Goal: Transaction & Acquisition: Purchase product/service

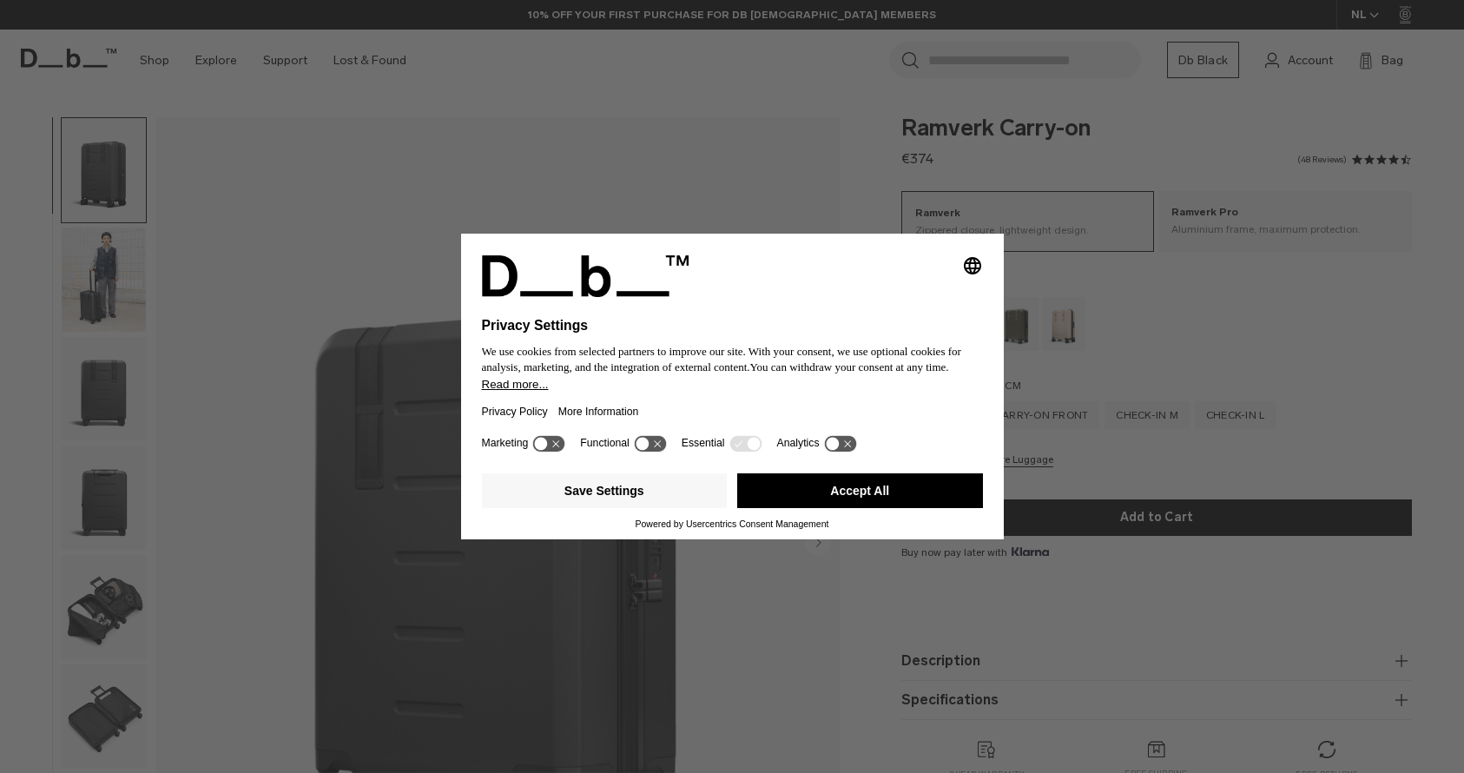
click at [822, 490] on button "Accept All" at bounding box center [860, 490] width 246 height 35
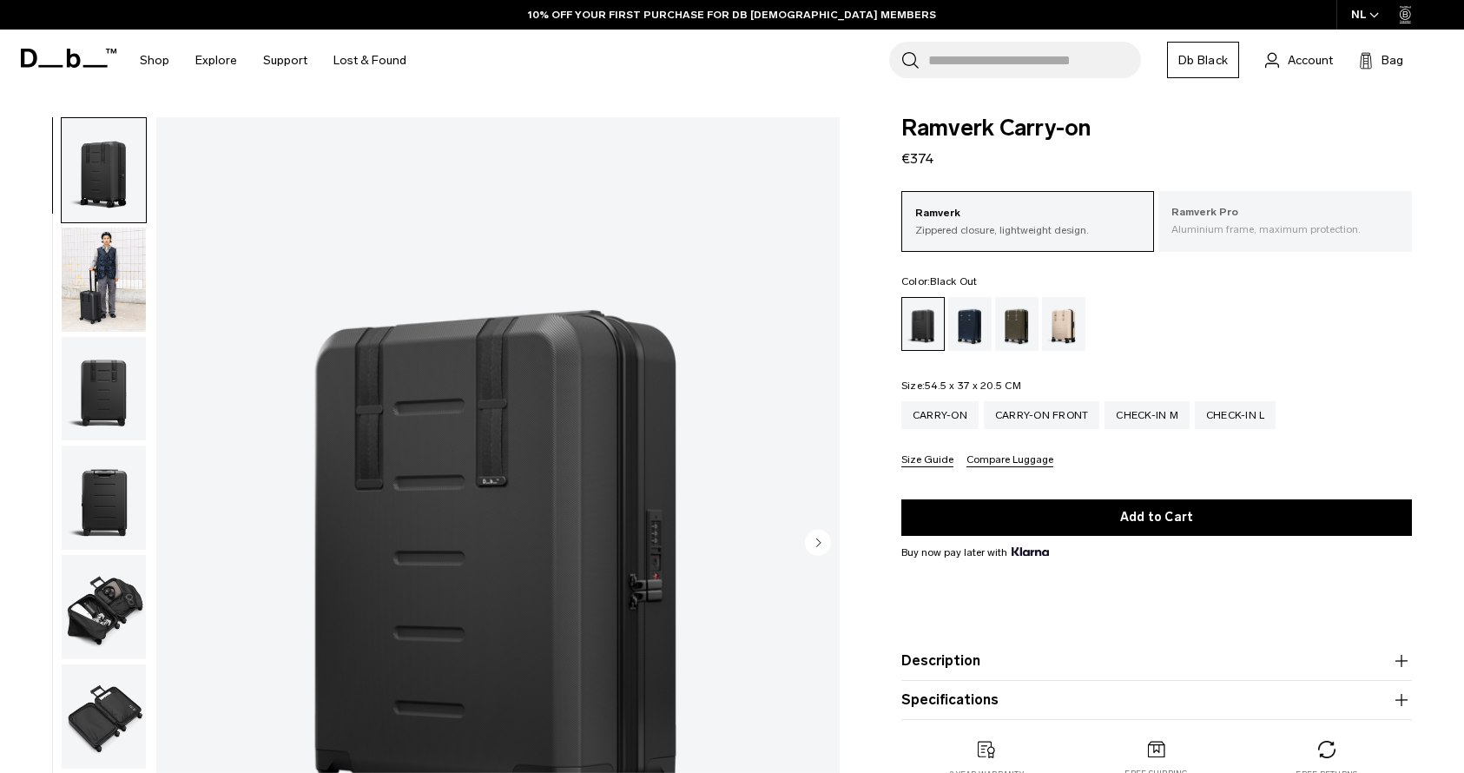
click at [1229, 228] on p "Aluminium frame, maximum protection." at bounding box center [1284, 229] width 227 height 16
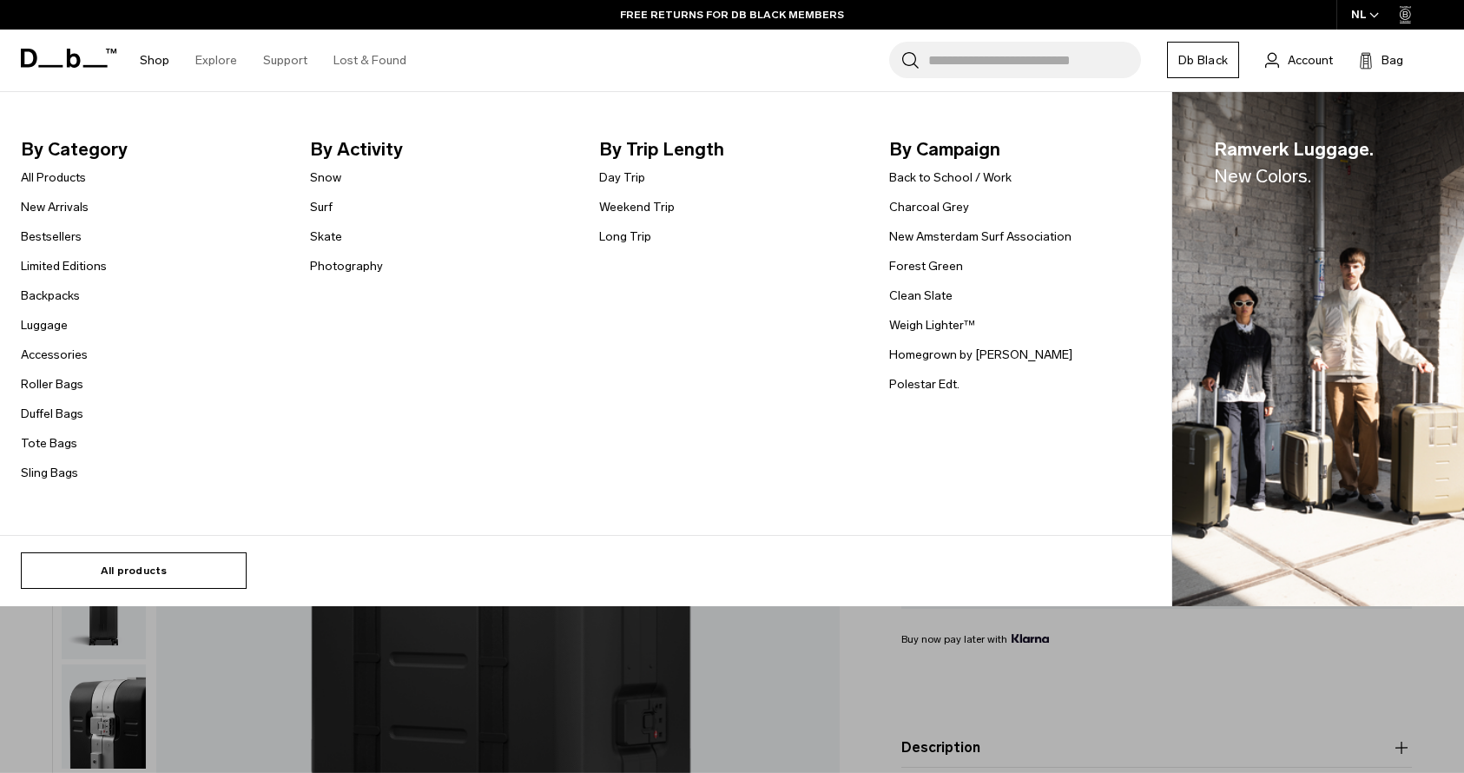
click at [109, 572] on link "All products" at bounding box center [134, 570] width 226 height 36
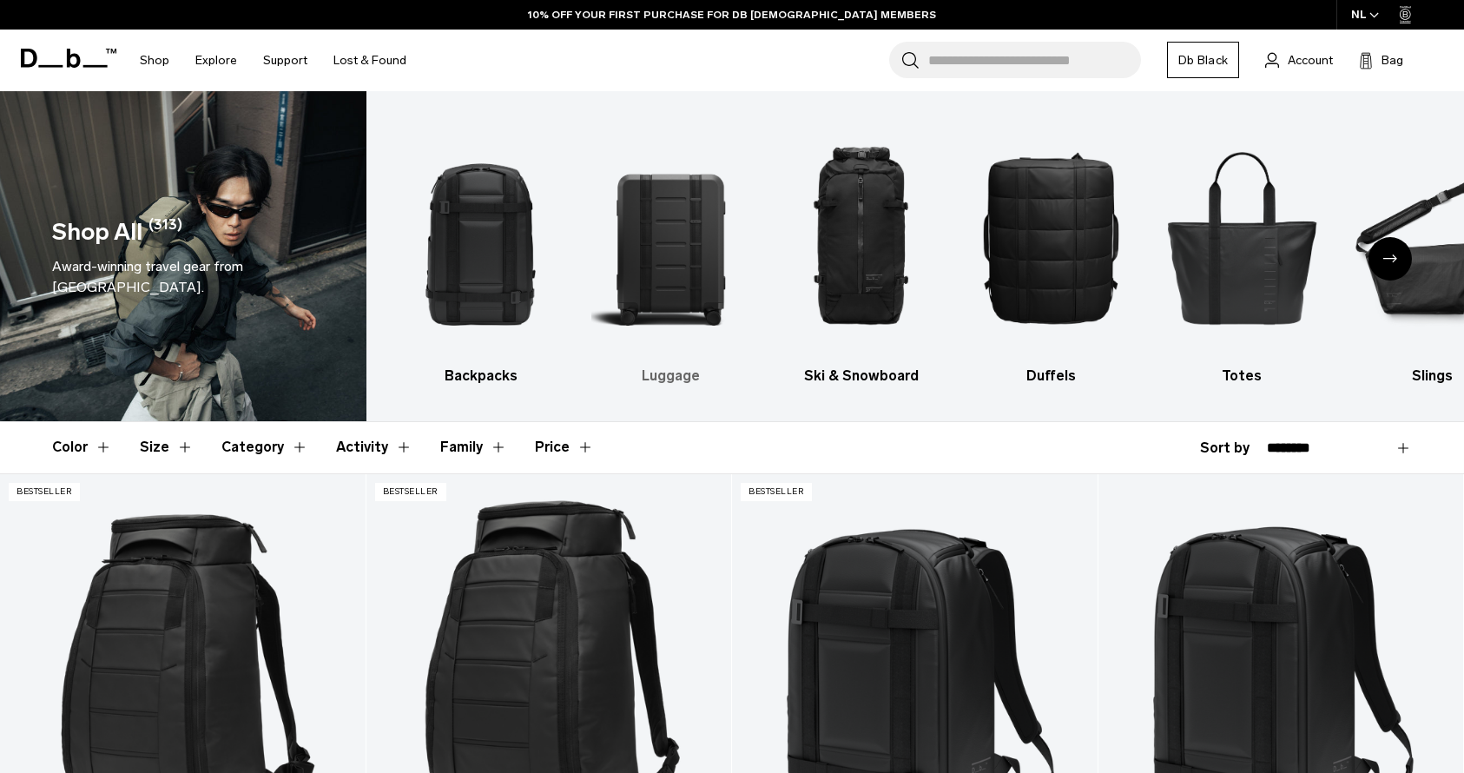
click at [683, 290] on img "2 / 10" at bounding box center [671, 237] width 160 height 240
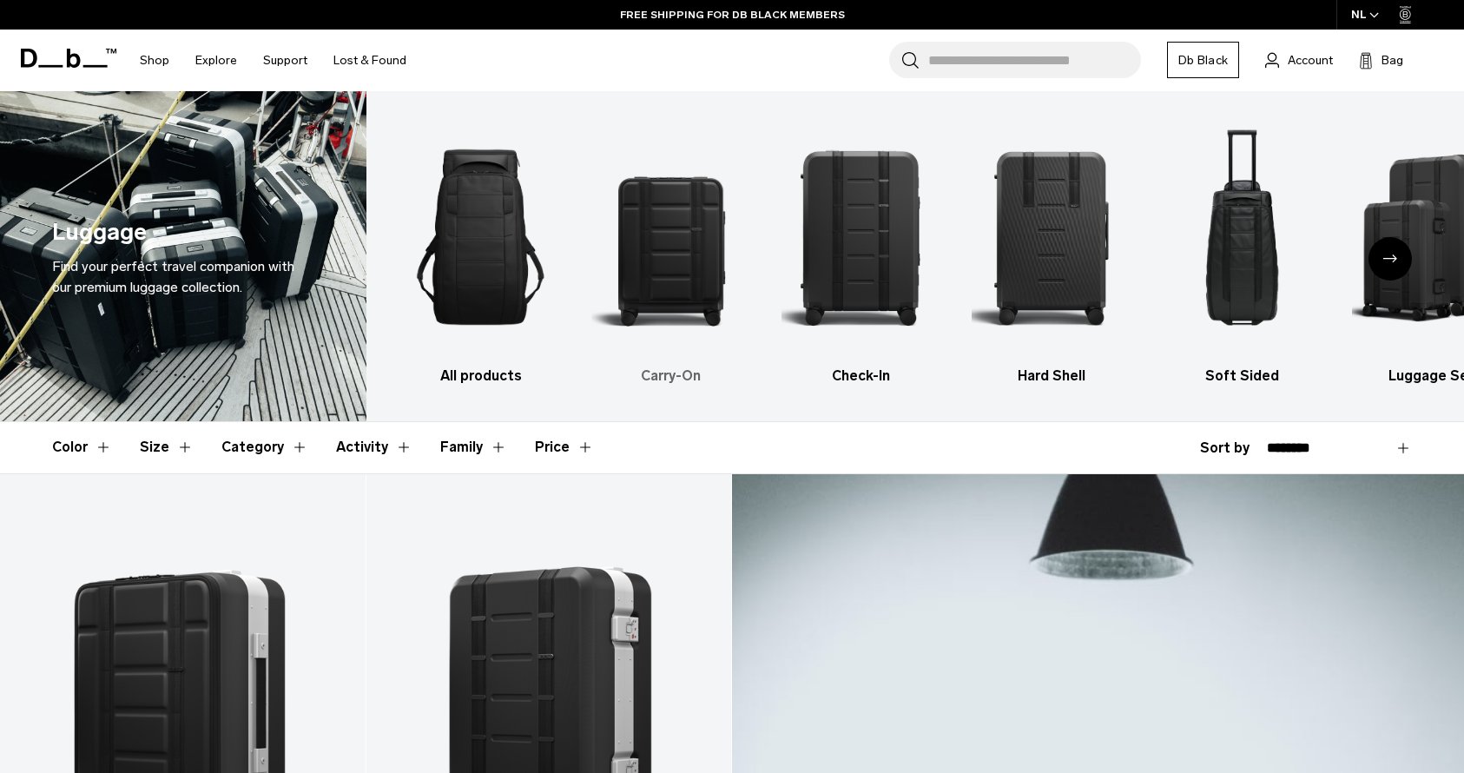
click at [692, 260] on img "2 / 6" at bounding box center [671, 237] width 160 height 240
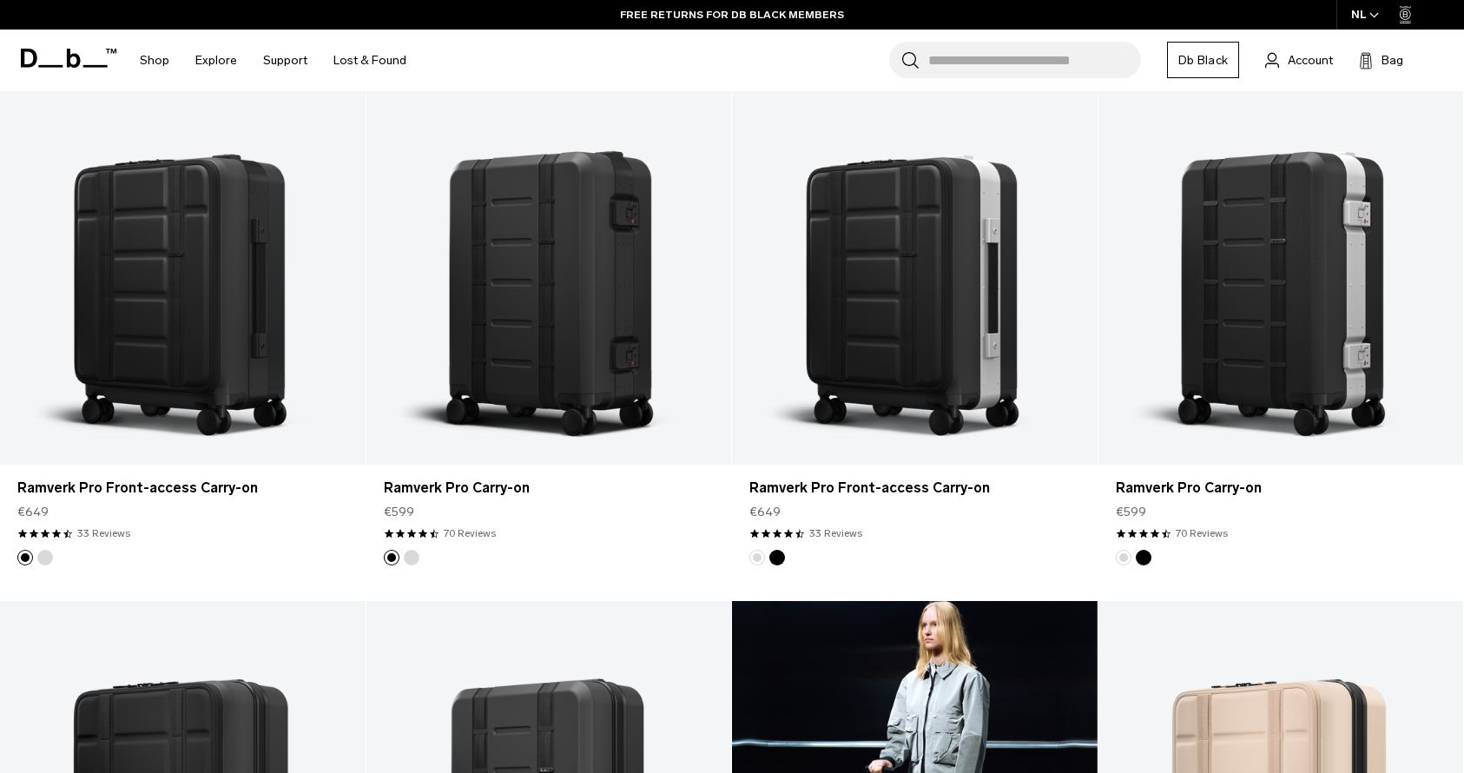
scroll to position [223, 0]
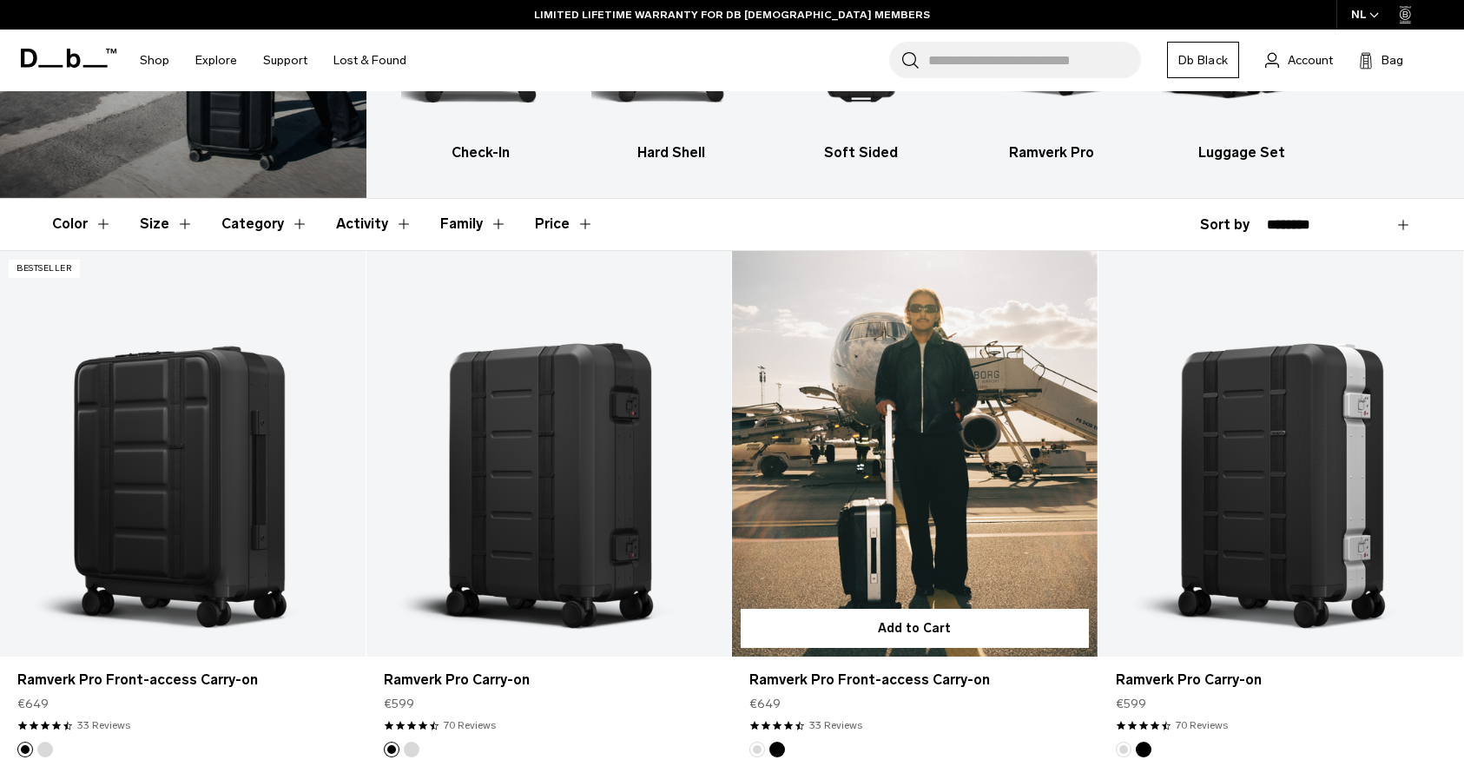
click at [907, 504] on link "Ramverk Pro Front-access Carry-on" at bounding box center [914, 453] width 365 height 405
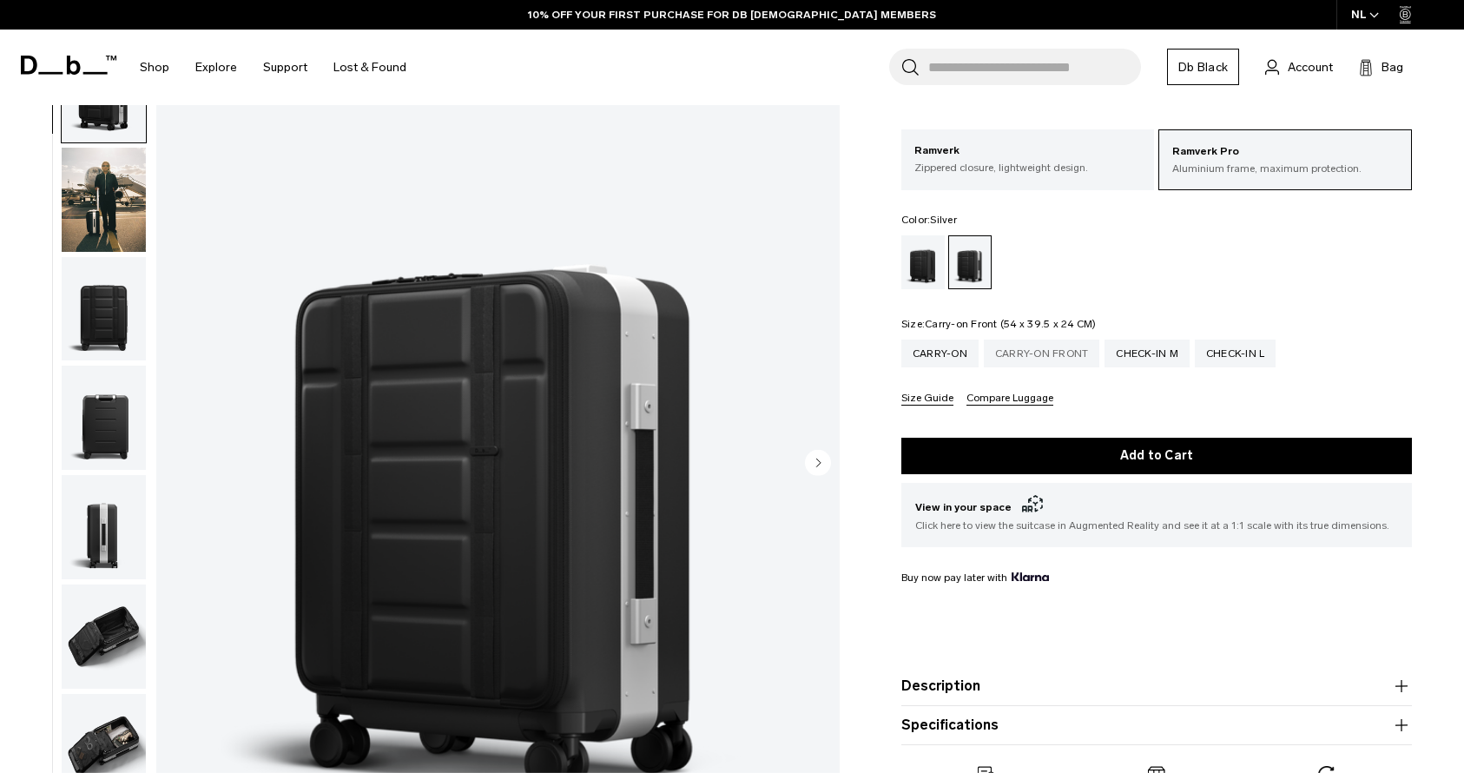
scroll to position [69, 0]
